Goal: Book appointment/travel/reservation

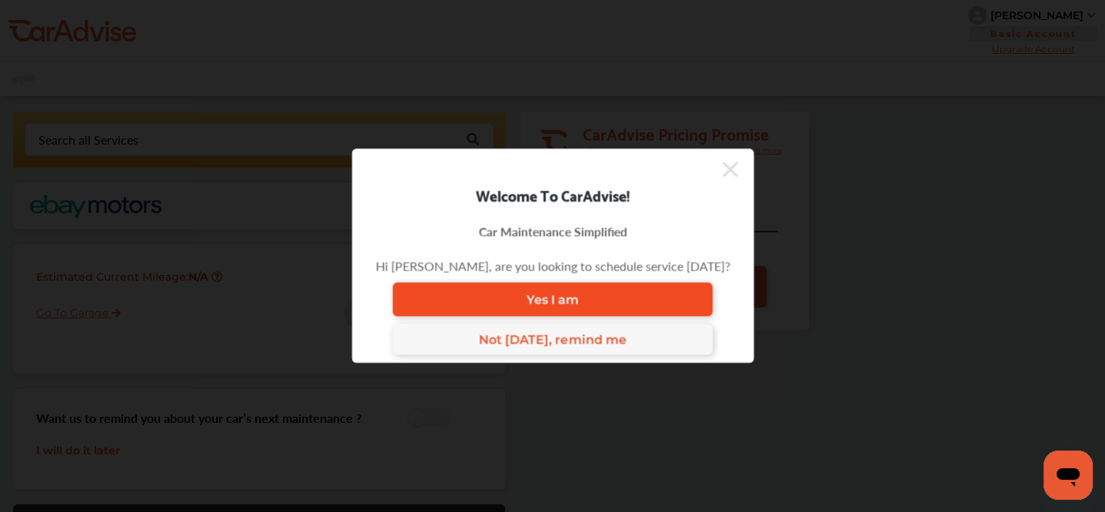
click at [553, 296] on span "Yes I am" at bounding box center [552, 299] width 52 height 15
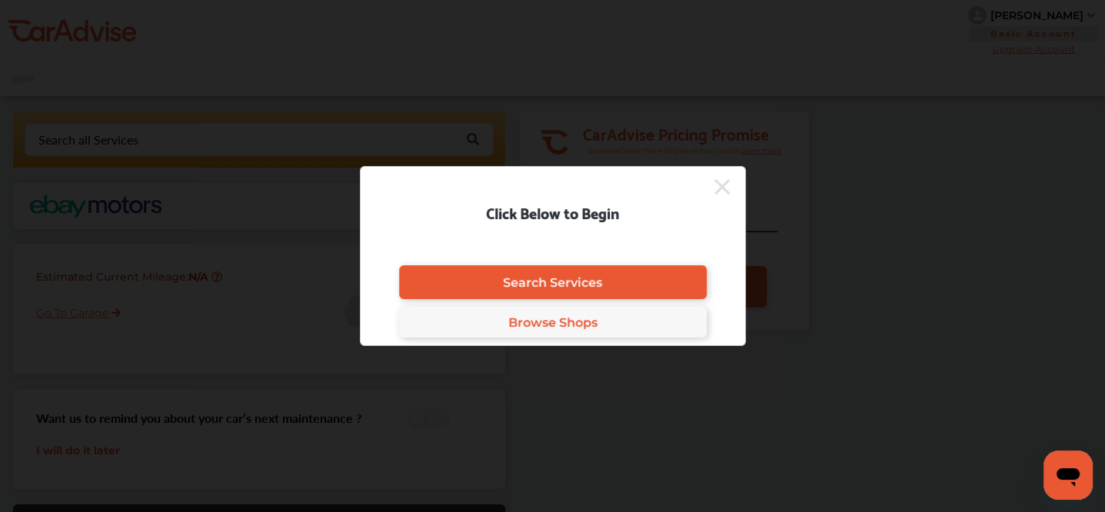
click at [720, 188] on icon at bounding box center [721, 186] width 15 height 15
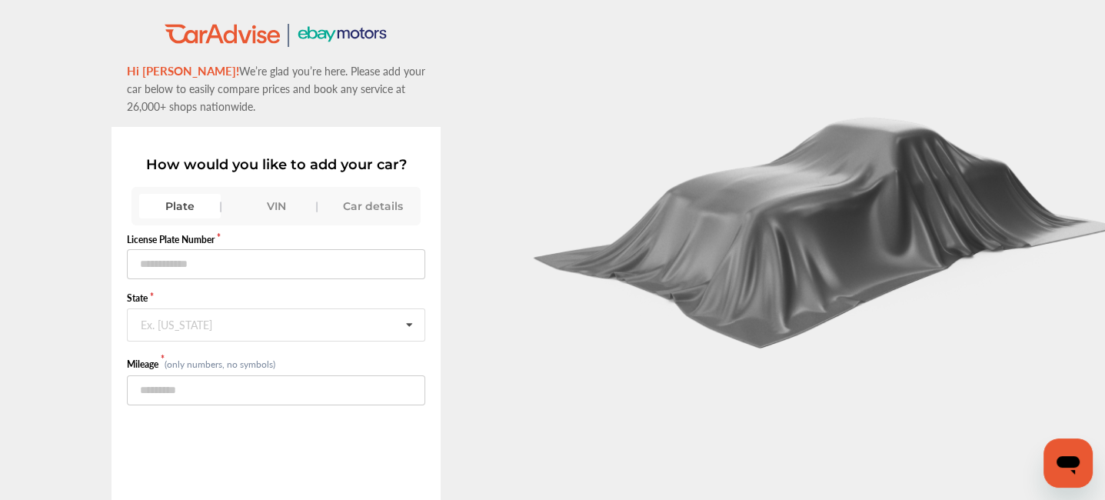
click at [181, 211] on div "Plate" at bounding box center [179, 206] width 81 height 25
click at [166, 387] on input "number" at bounding box center [276, 390] width 298 height 30
type input "*****"
click at [138, 269] on input "text" at bounding box center [276, 264] width 298 height 30
type input "*******"
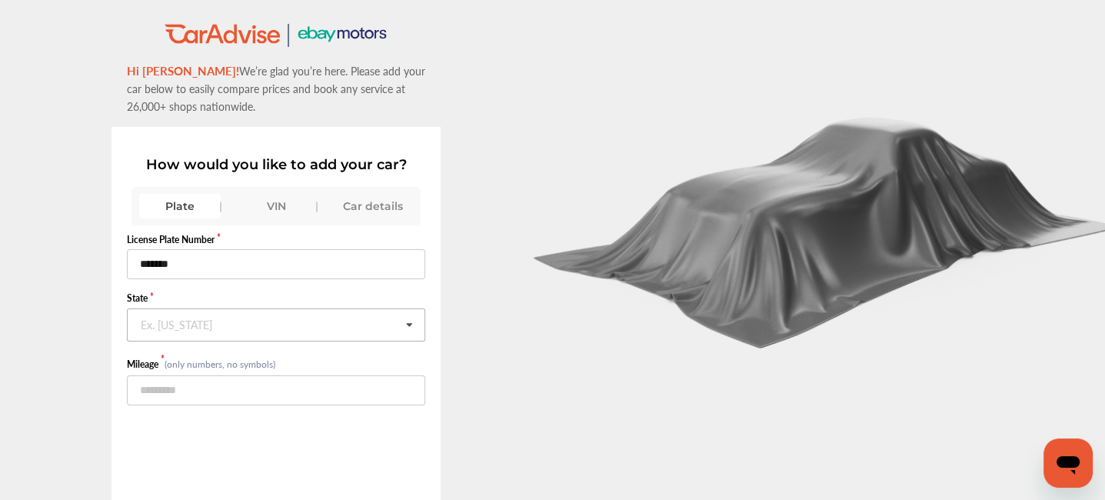
click at [227, 317] on input "text" at bounding box center [276, 324] width 297 height 30
type input "***"
click at [206, 358] on span "[US_STATE]" at bounding box center [174, 357] width 64 height 18
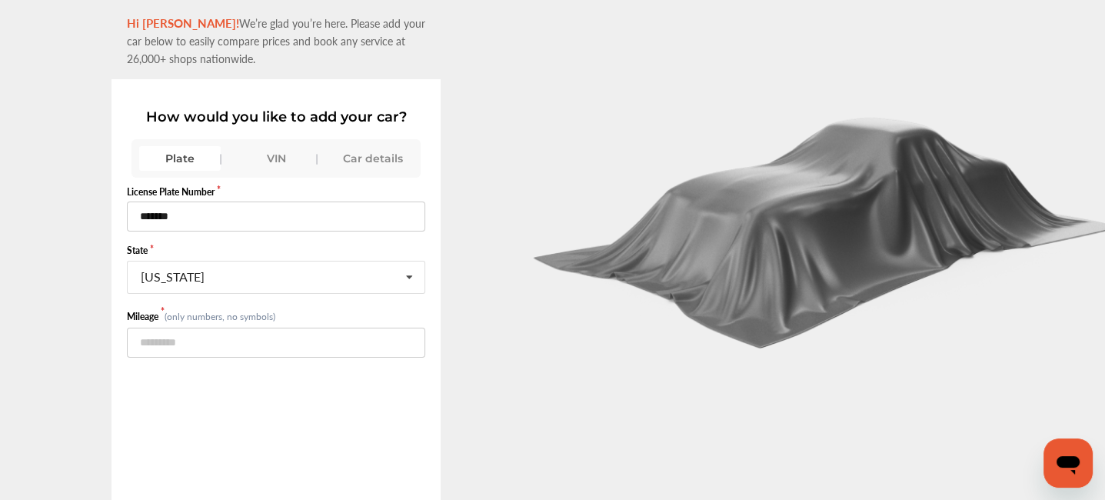
scroll to position [116, 0]
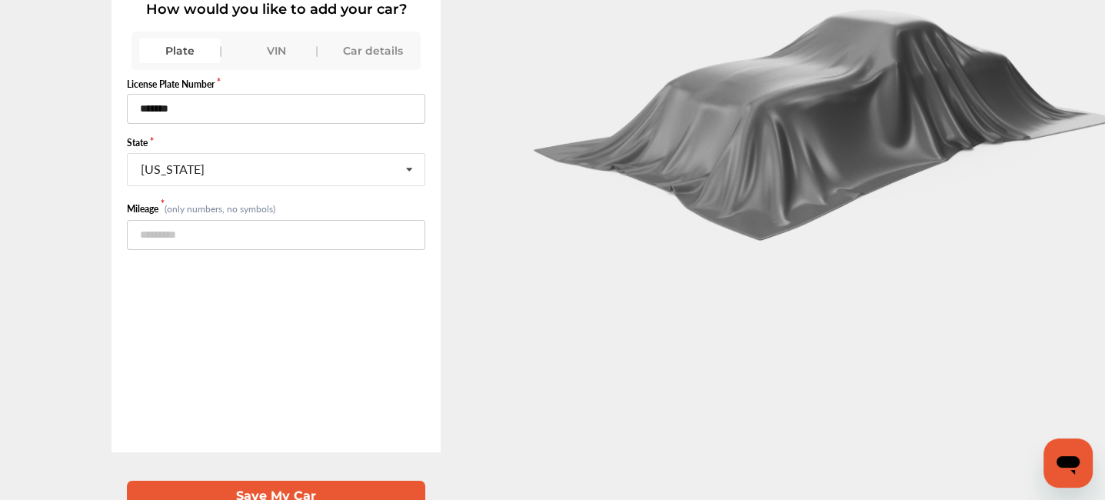
click at [264, 481] on button "Save My Car" at bounding box center [276, 497] width 298 height 32
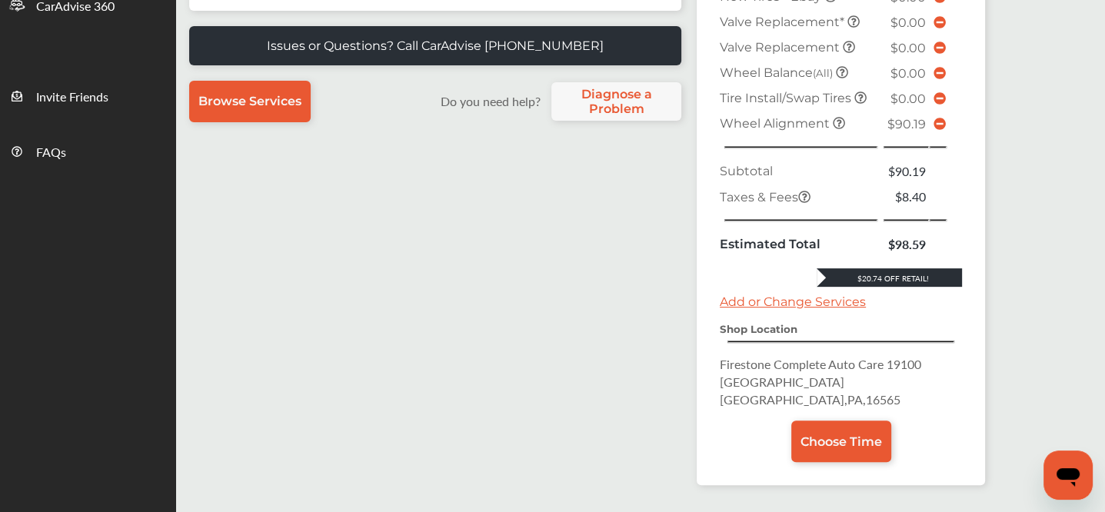
scroll to position [484, 0]
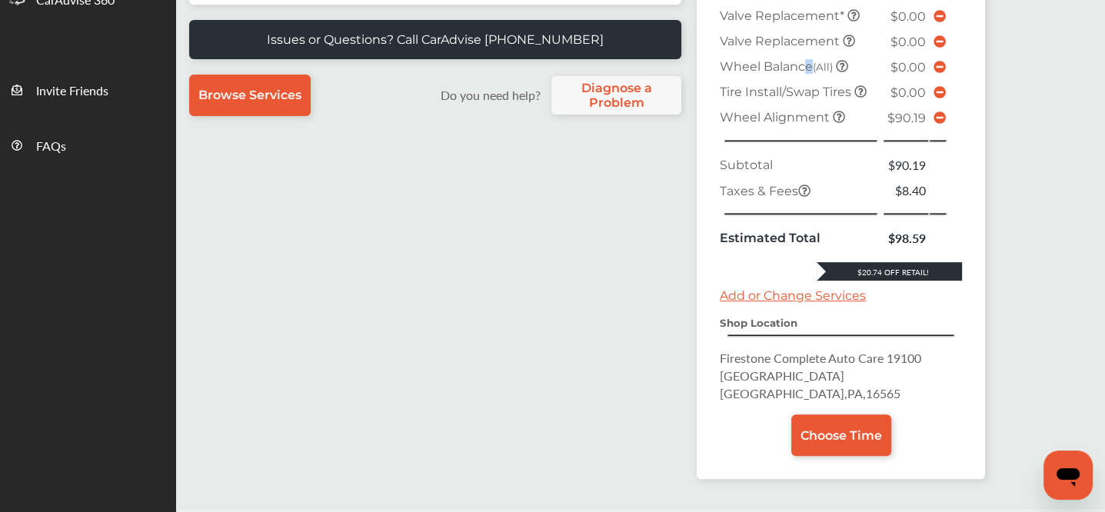
click at [811, 68] on td "Wheel Balance (All)" at bounding box center [799, 66] width 166 height 25
click at [938, 111] on icon at bounding box center [939, 117] width 12 height 12
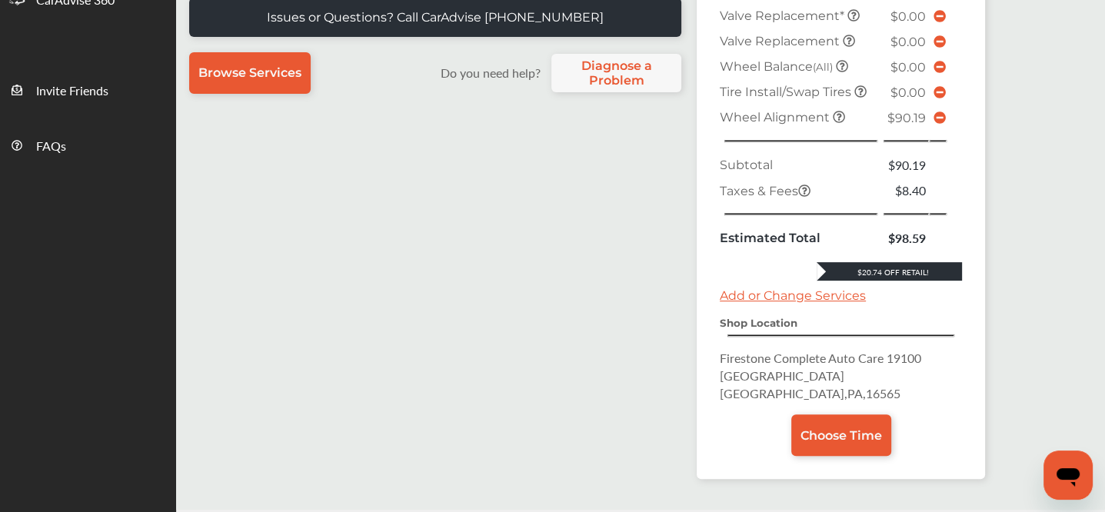
scroll to position [449, 0]
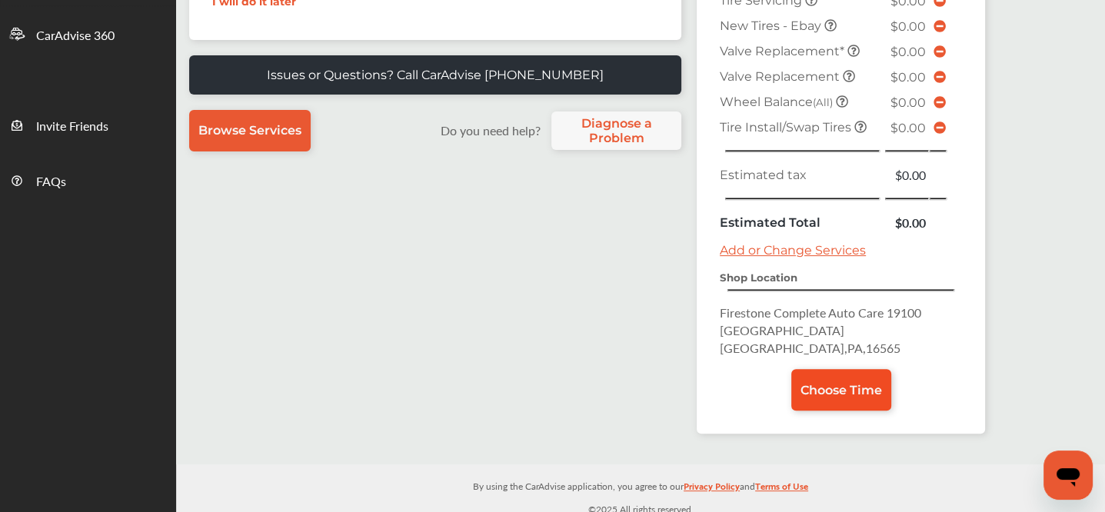
click at [844, 383] on span "Choose Time" at bounding box center [841, 390] width 82 height 15
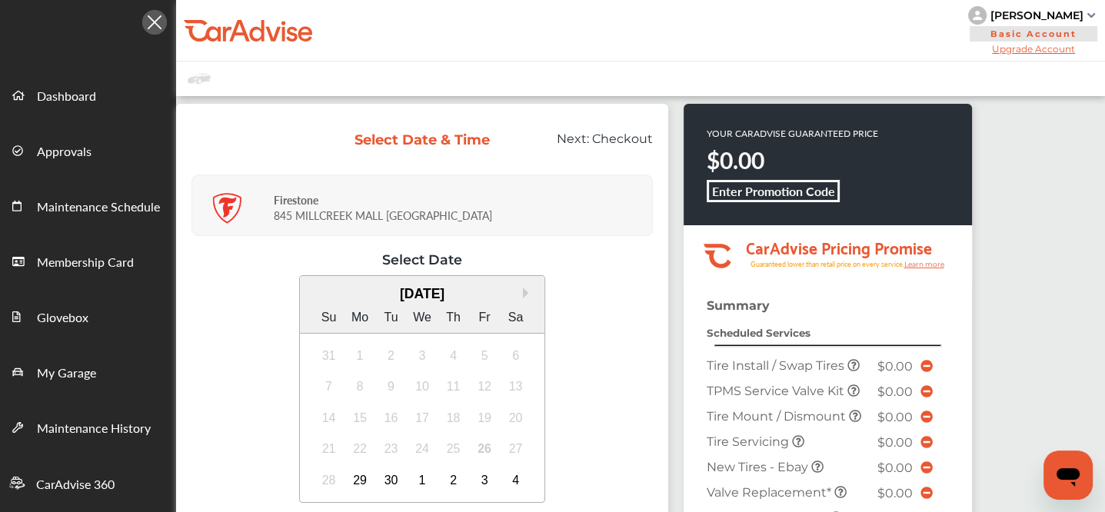
drag, startPoint x: 1083, startPoint y: 18, endPoint x: 997, endPoint y: 12, distance: 86.3
click at [997, 12] on div "[PERSON_NAME]" at bounding box center [1033, 15] width 131 height 18
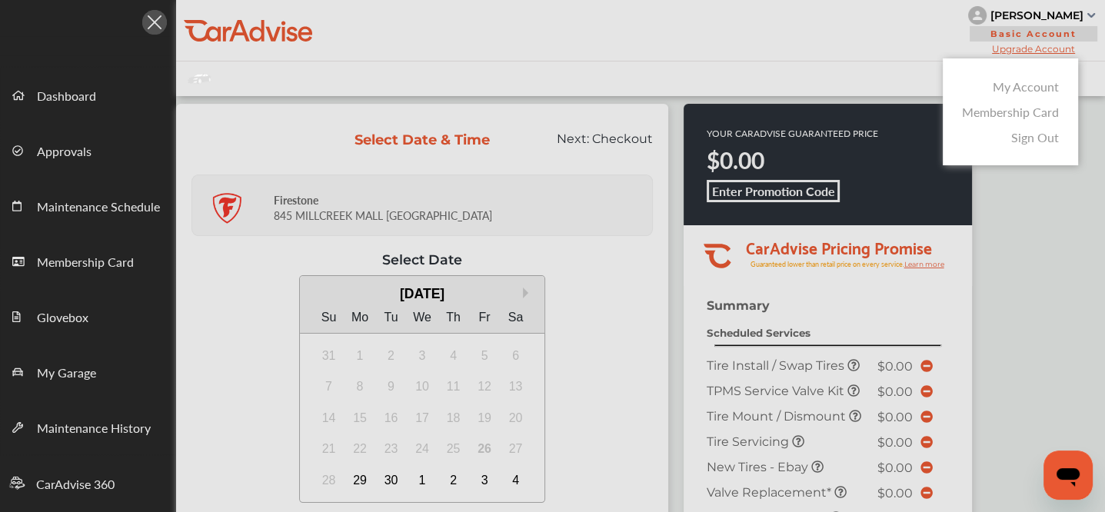
copy div "[PERSON_NAME]"
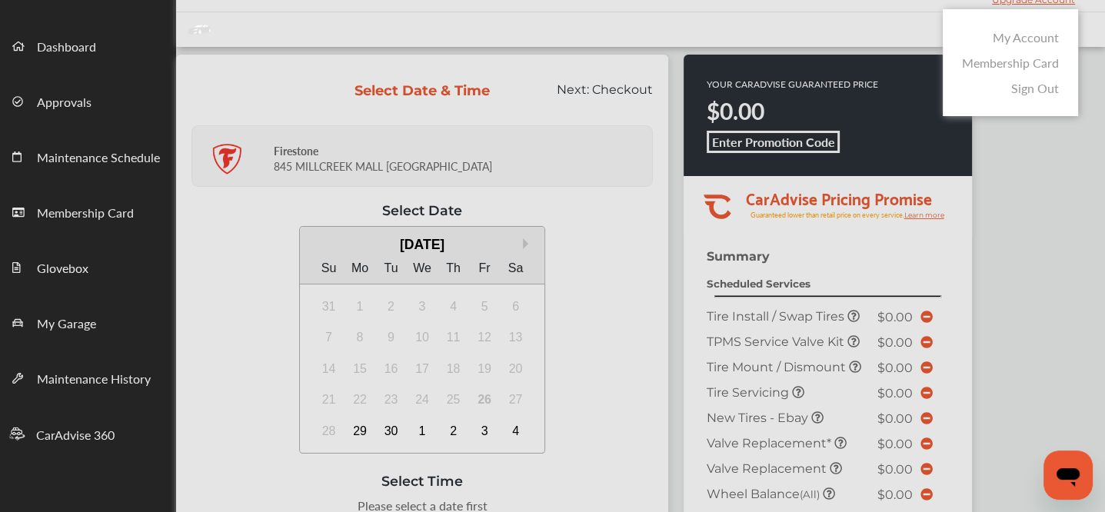
scroll to position [51, 0]
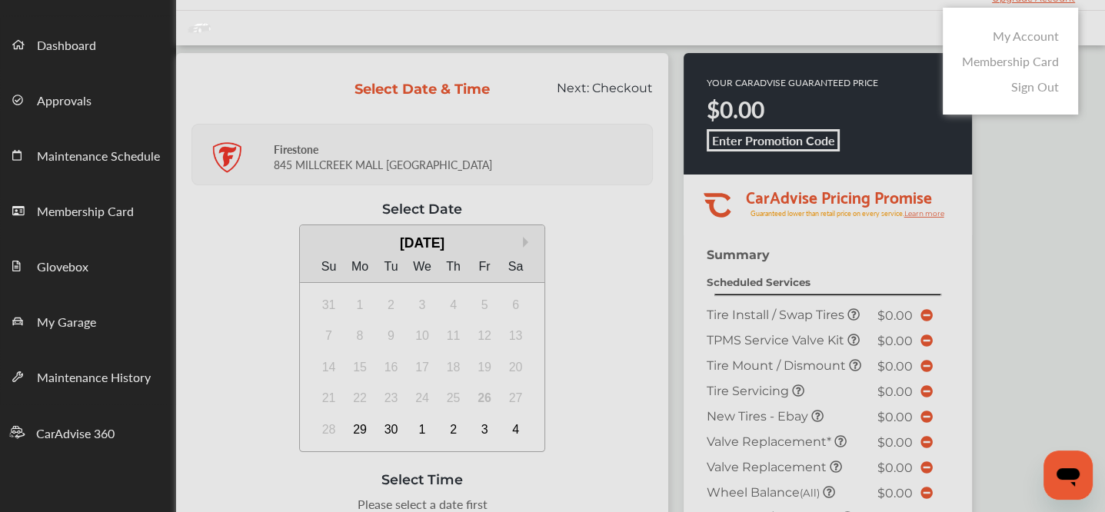
click at [525, 245] on div at bounding box center [552, 294] width 1105 height 589
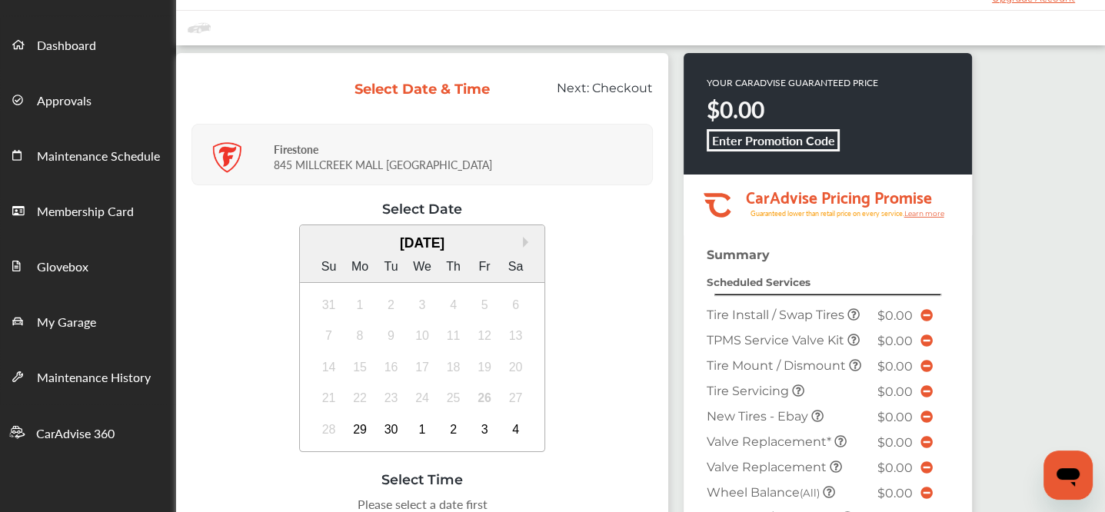
click at [525, 245] on button "Next Month" at bounding box center [528, 242] width 11 height 11
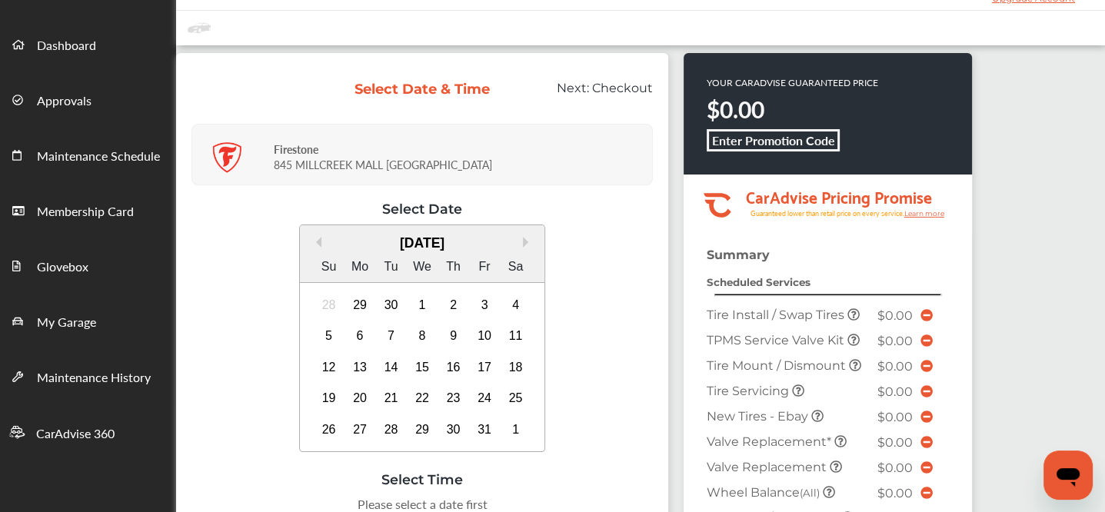
click at [525, 245] on button "Next Month" at bounding box center [528, 242] width 11 height 11
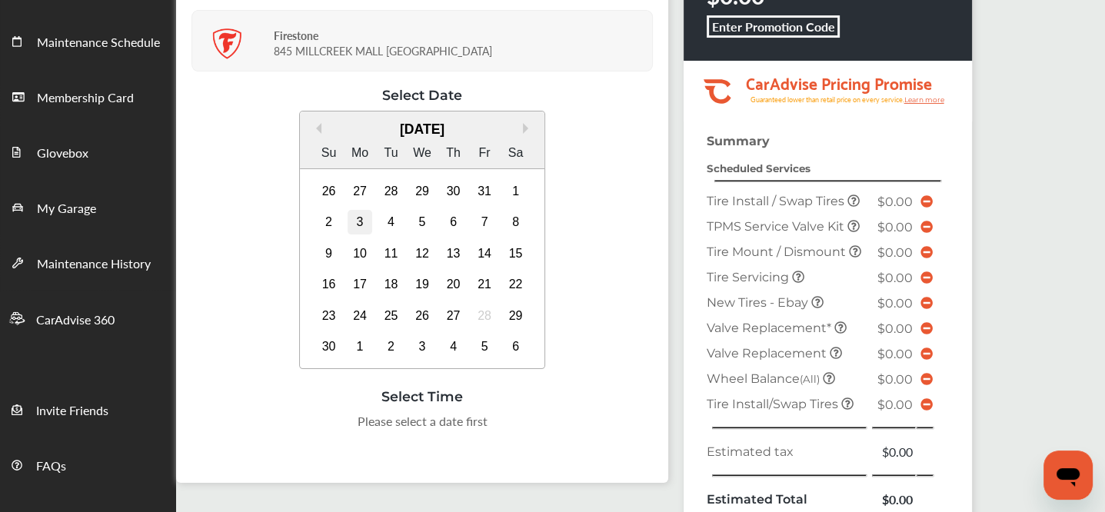
click at [354, 224] on div "3" at bounding box center [360, 222] width 25 height 25
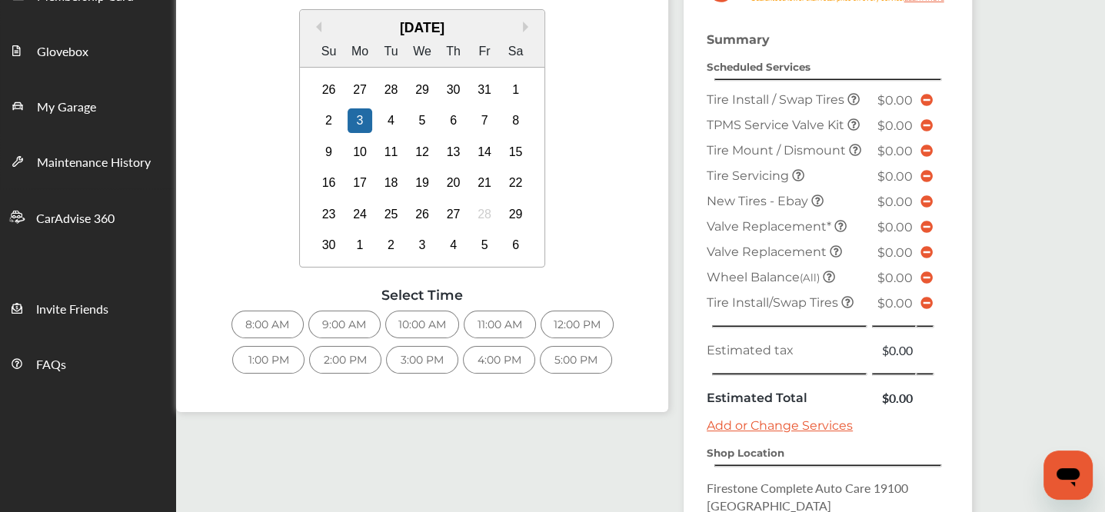
scroll to position [378, 0]
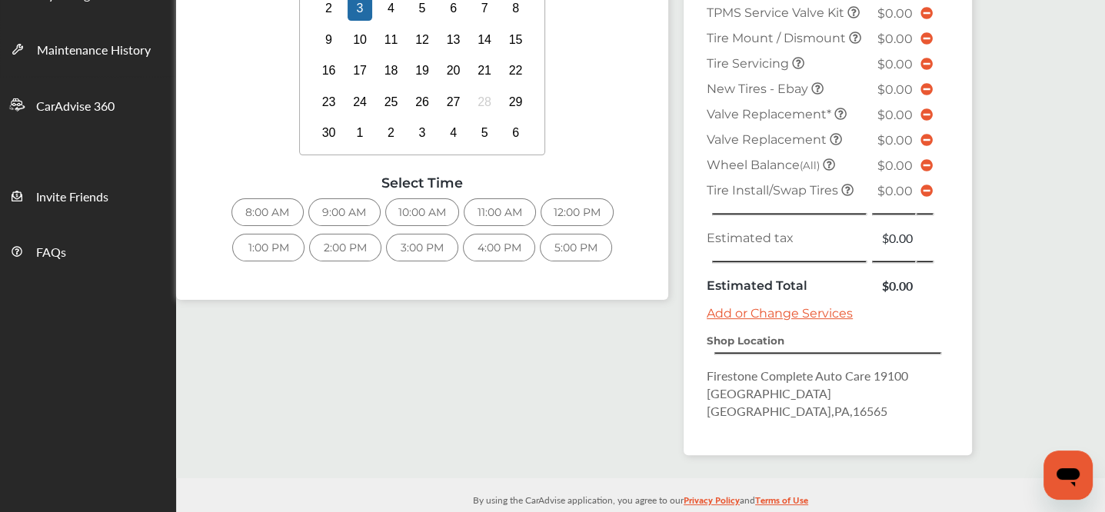
click at [354, 216] on div "9:00 AM" at bounding box center [344, 212] width 72 height 28
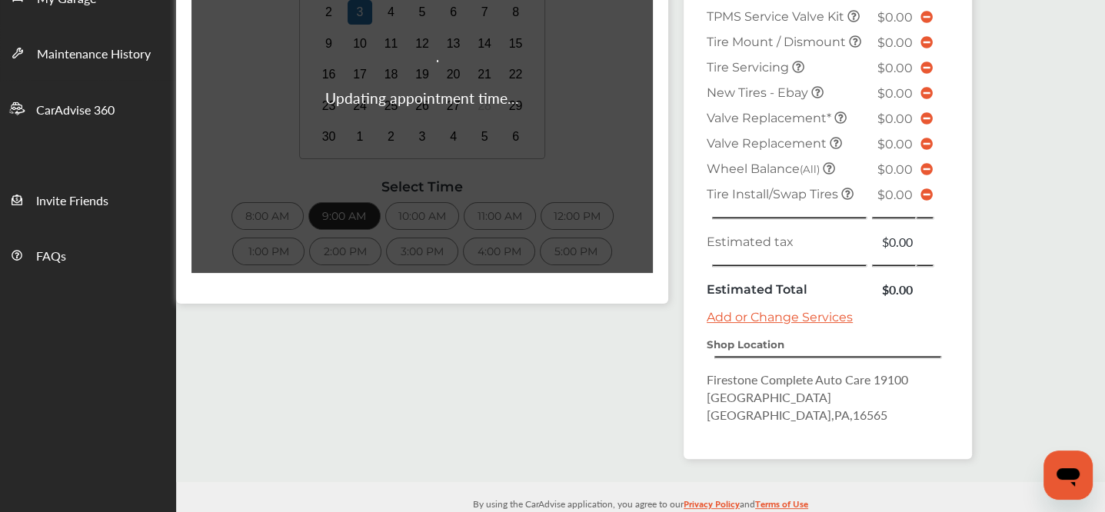
scroll to position [393, 0]
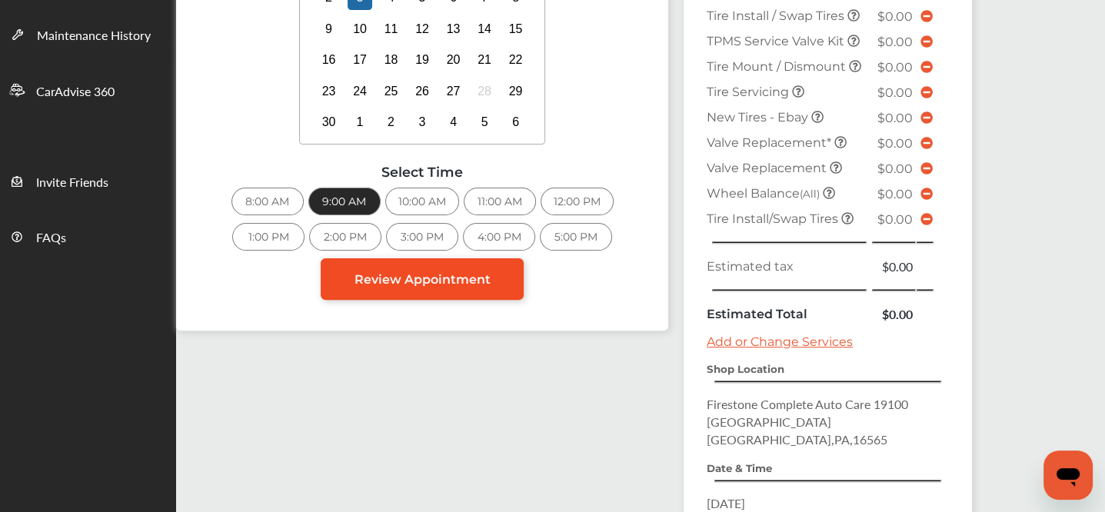
click at [467, 282] on span "Review Appointment" at bounding box center [422, 279] width 136 height 15
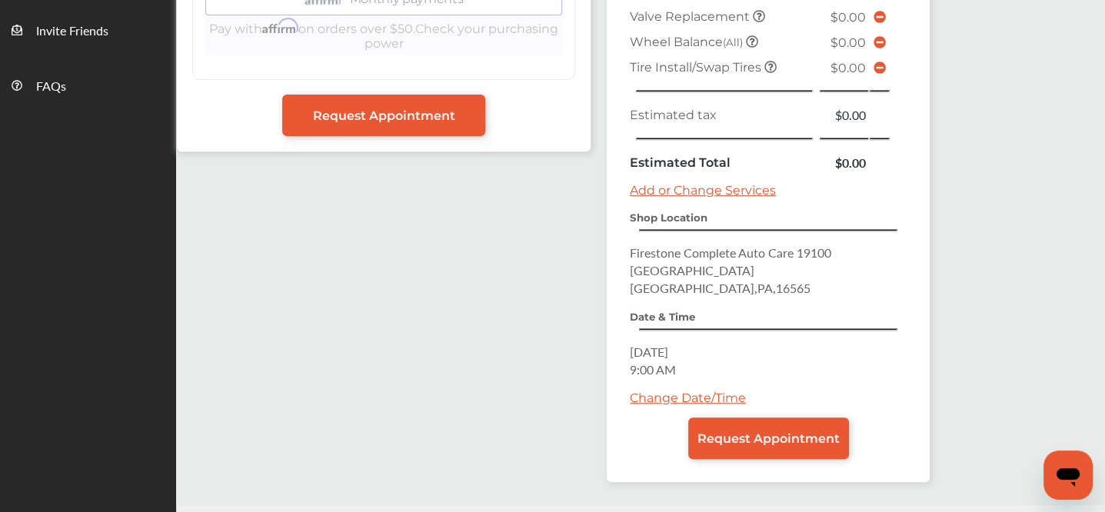
scroll to position [582, 0]
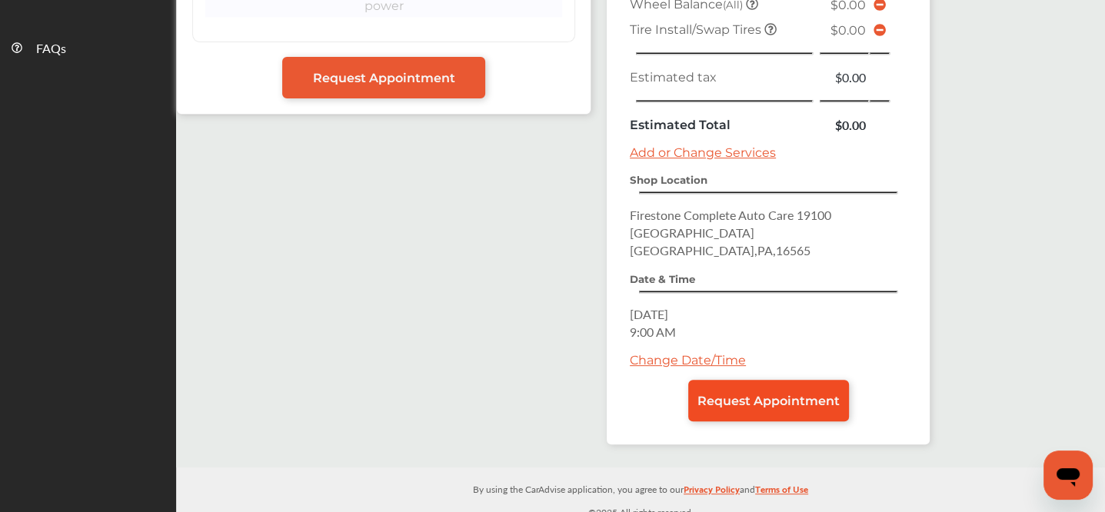
click at [724, 394] on span "Request Appointment" at bounding box center [768, 401] width 142 height 15
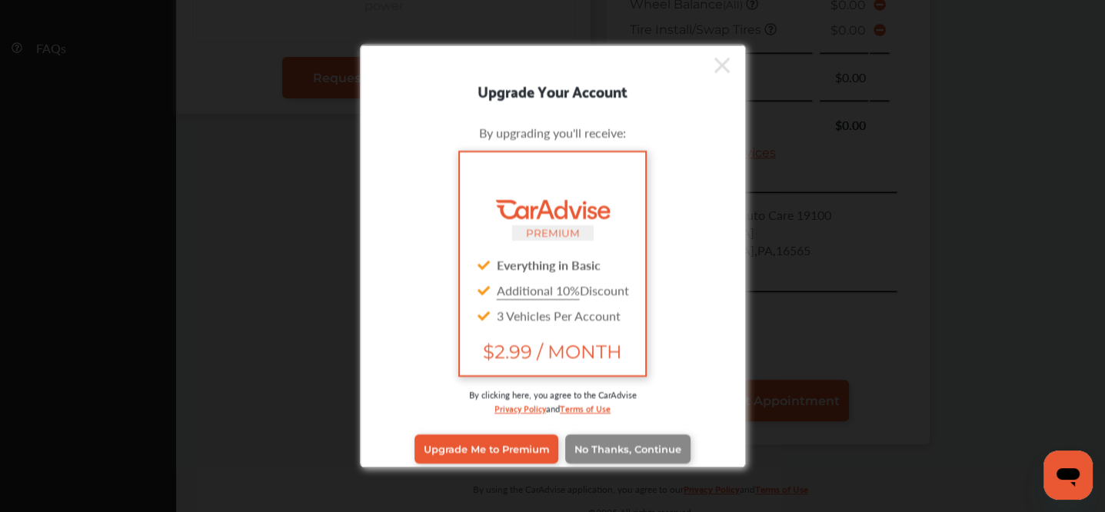
click at [588, 436] on link "No Thanks, Continue" at bounding box center [627, 448] width 125 height 29
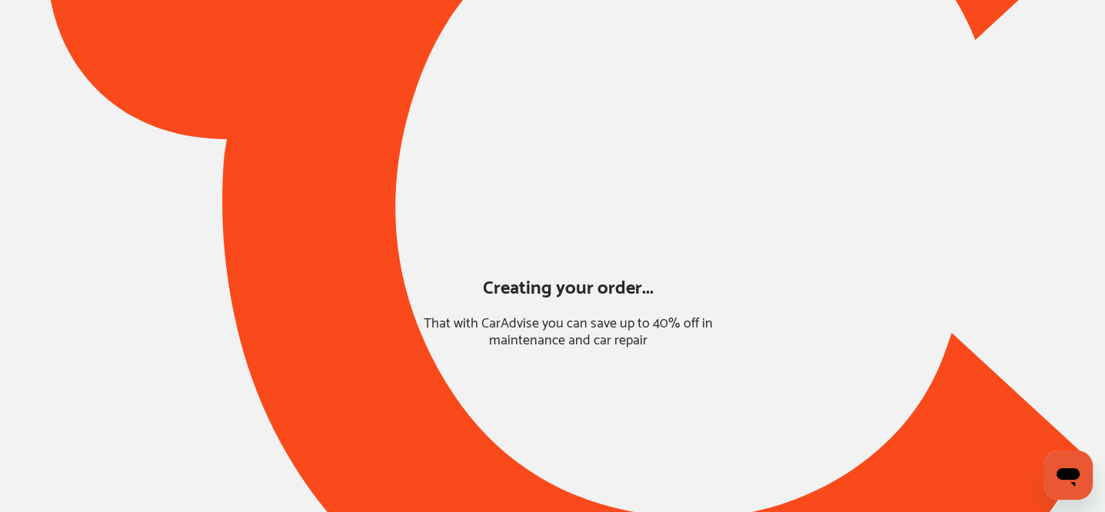
scroll to position [144, 0]
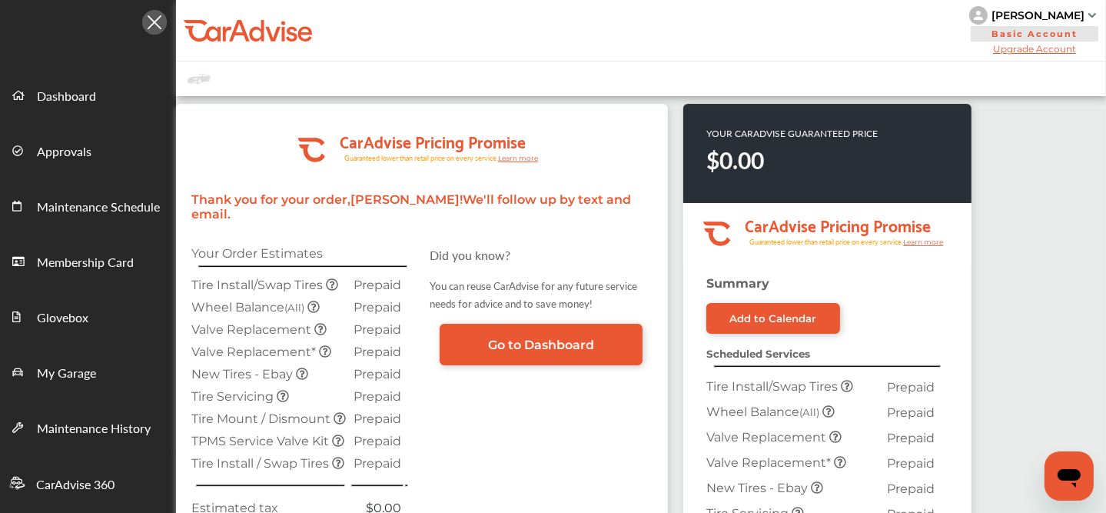
click at [4, 24] on div at bounding box center [88, 18] width 176 height 36
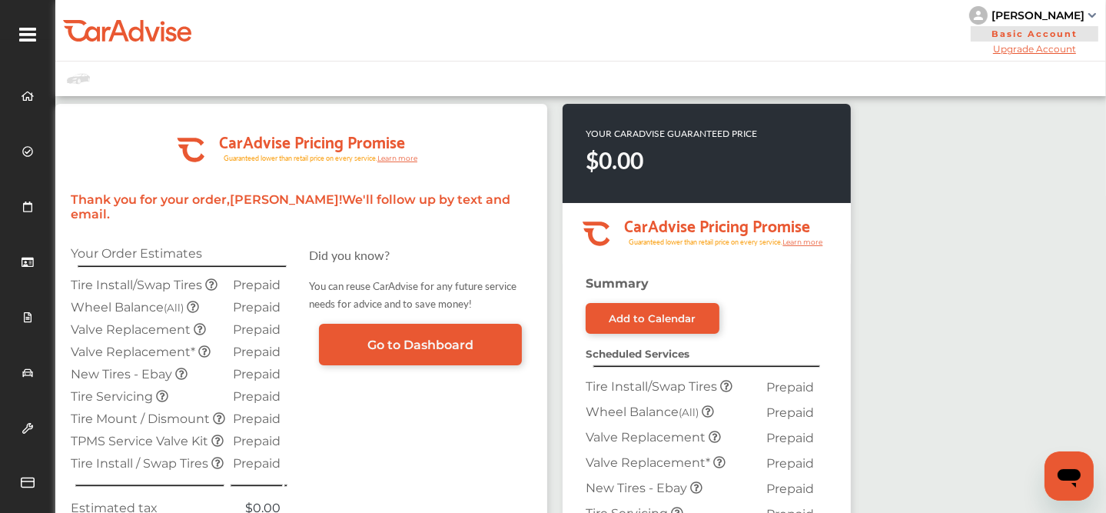
scroll to position [529, 0]
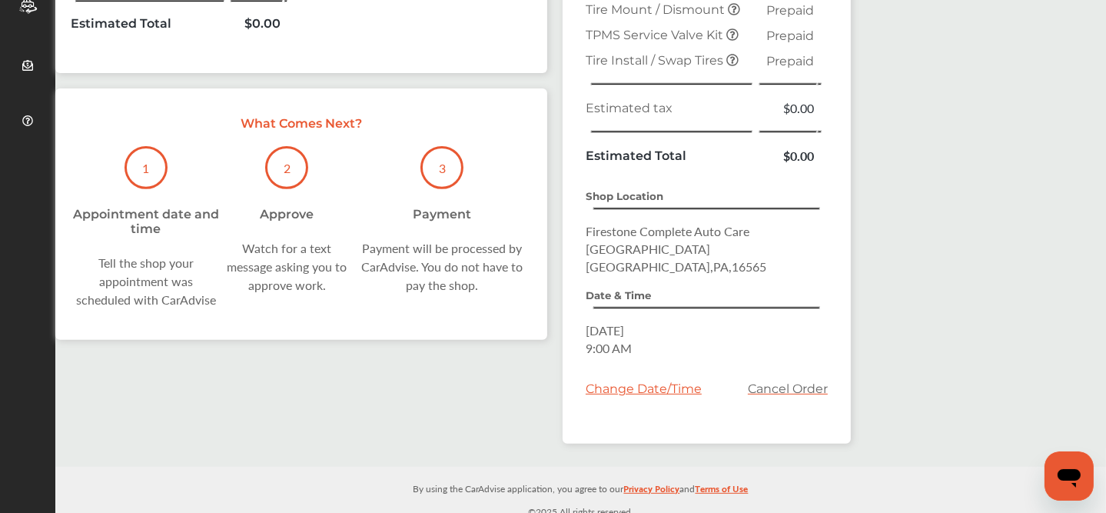
drag, startPoint x: 226, startPoint y: 91, endPoint x: 266, endPoint y: 82, distance: 41.0
